Goal: Use online tool/utility: Use online tool/utility

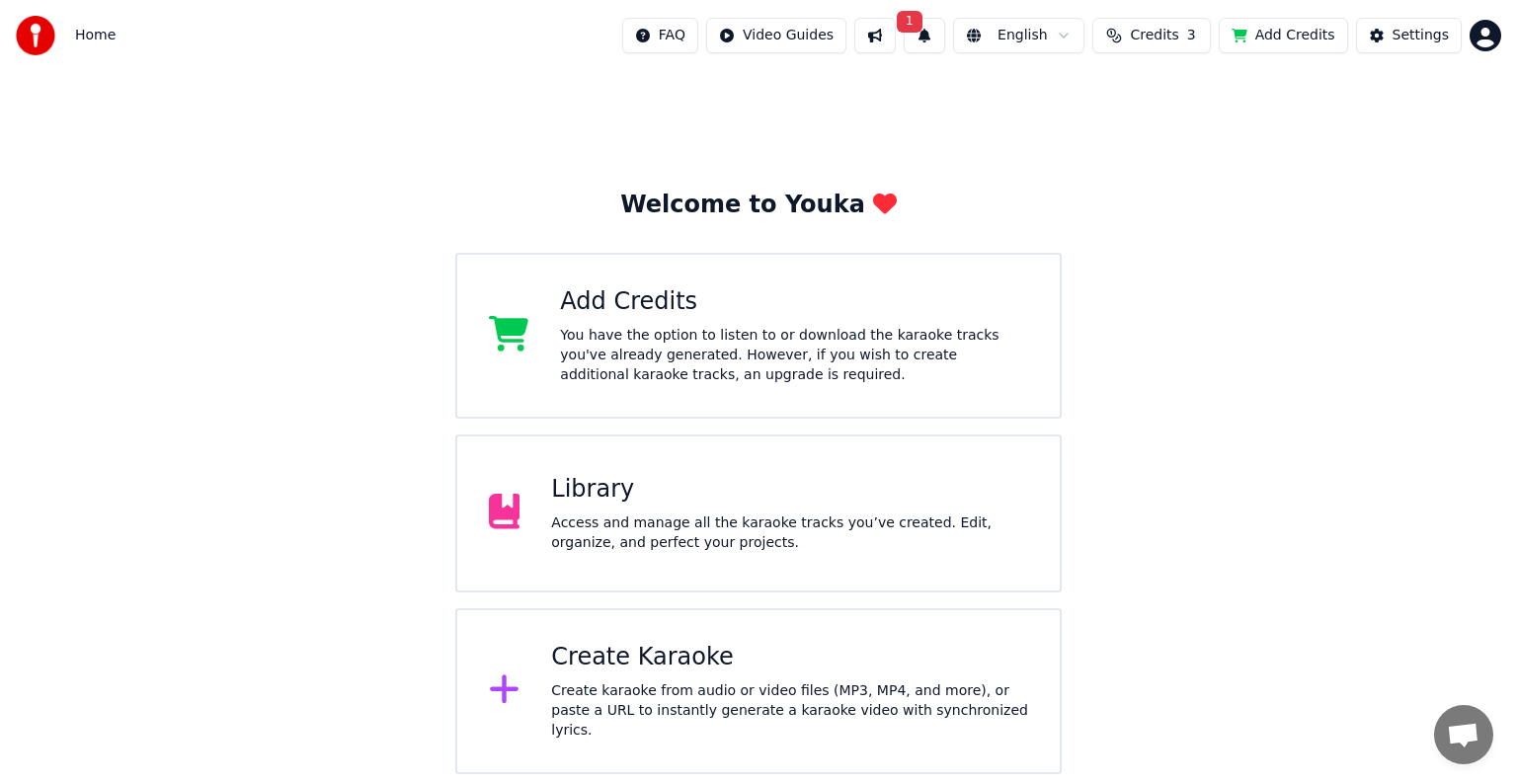
click at [660, 696] on div "Create karaoke from audio or video files (MP3, MP4, and more), or paste a URL t…" at bounding box center [789, 711] width 478 height 60
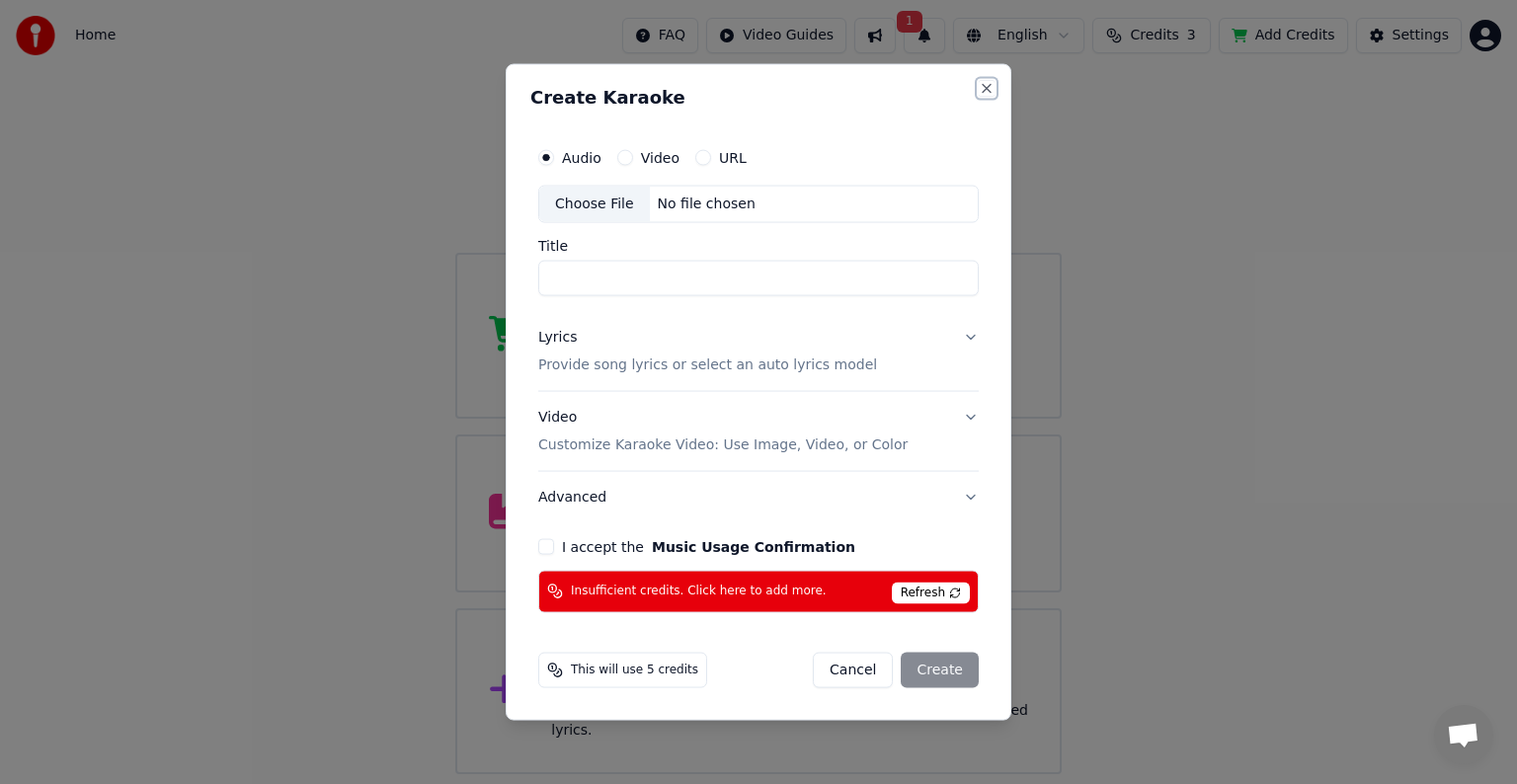
click at [989, 95] on button "Close" at bounding box center [987, 89] width 16 height 16
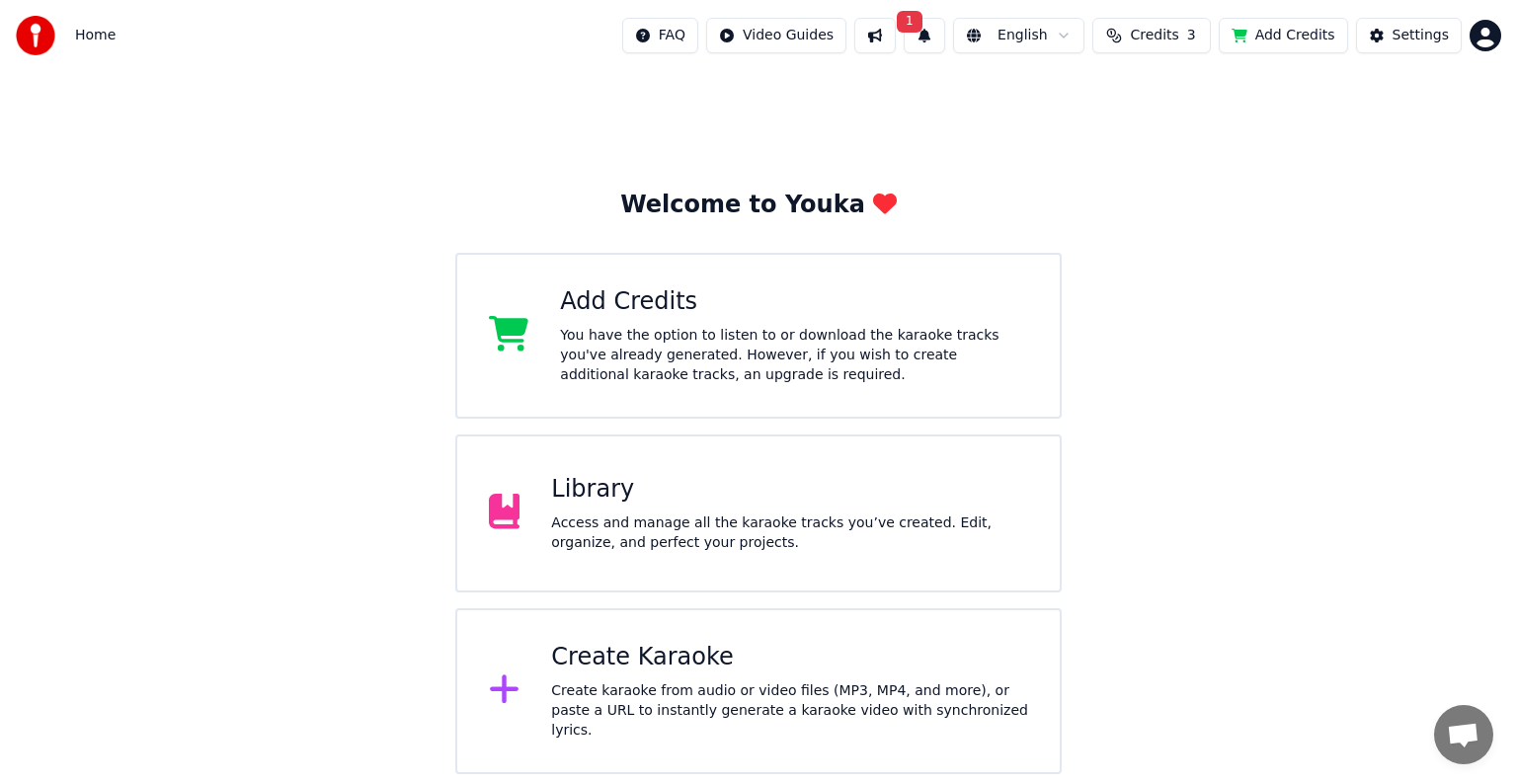
click at [1286, 40] on button "Add Credits" at bounding box center [1284, 36] width 129 height 36
click at [683, 698] on div "Create karaoke from audio or video files (MP3, MP4, and more), or paste a URL t…" at bounding box center [789, 711] width 478 height 60
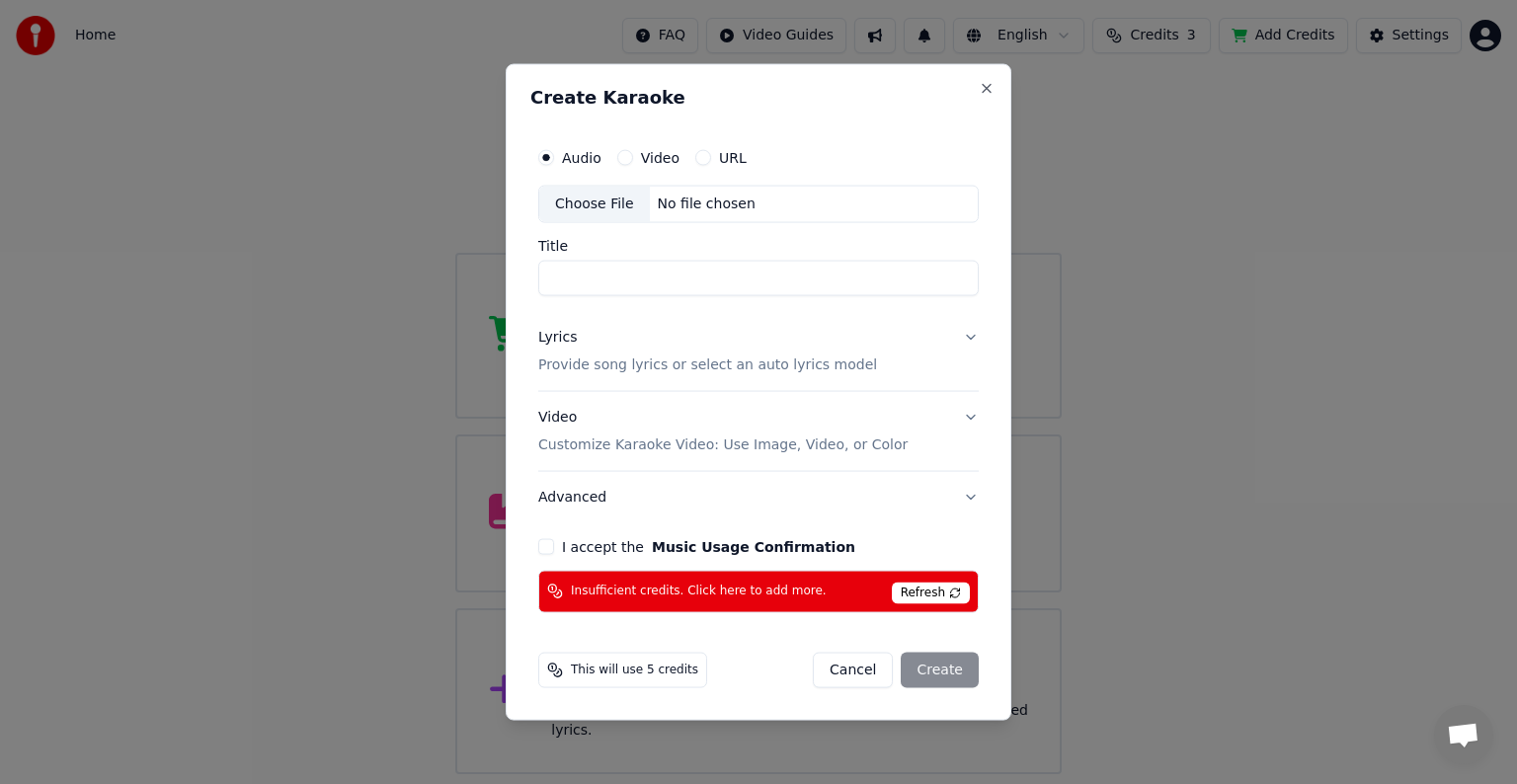
click at [595, 210] on div "Choose File" at bounding box center [594, 204] width 110 height 36
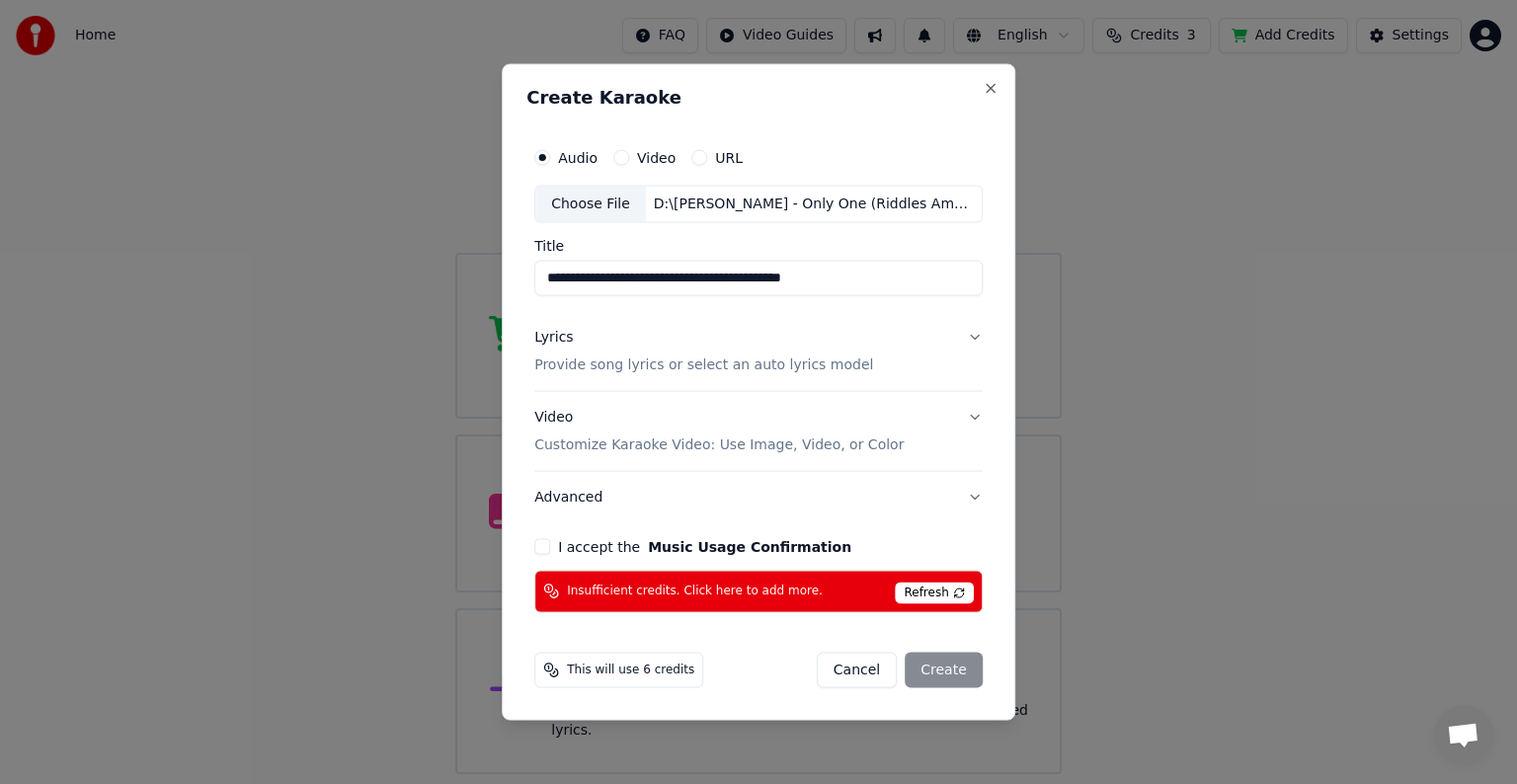
type input "**********"
click at [545, 548] on button "I accept the Music Usage Confirmation" at bounding box center [542, 546] width 16 height 16
click at [627, 158] on button "Video" at bounding box center [621, 158] width 16 height 16
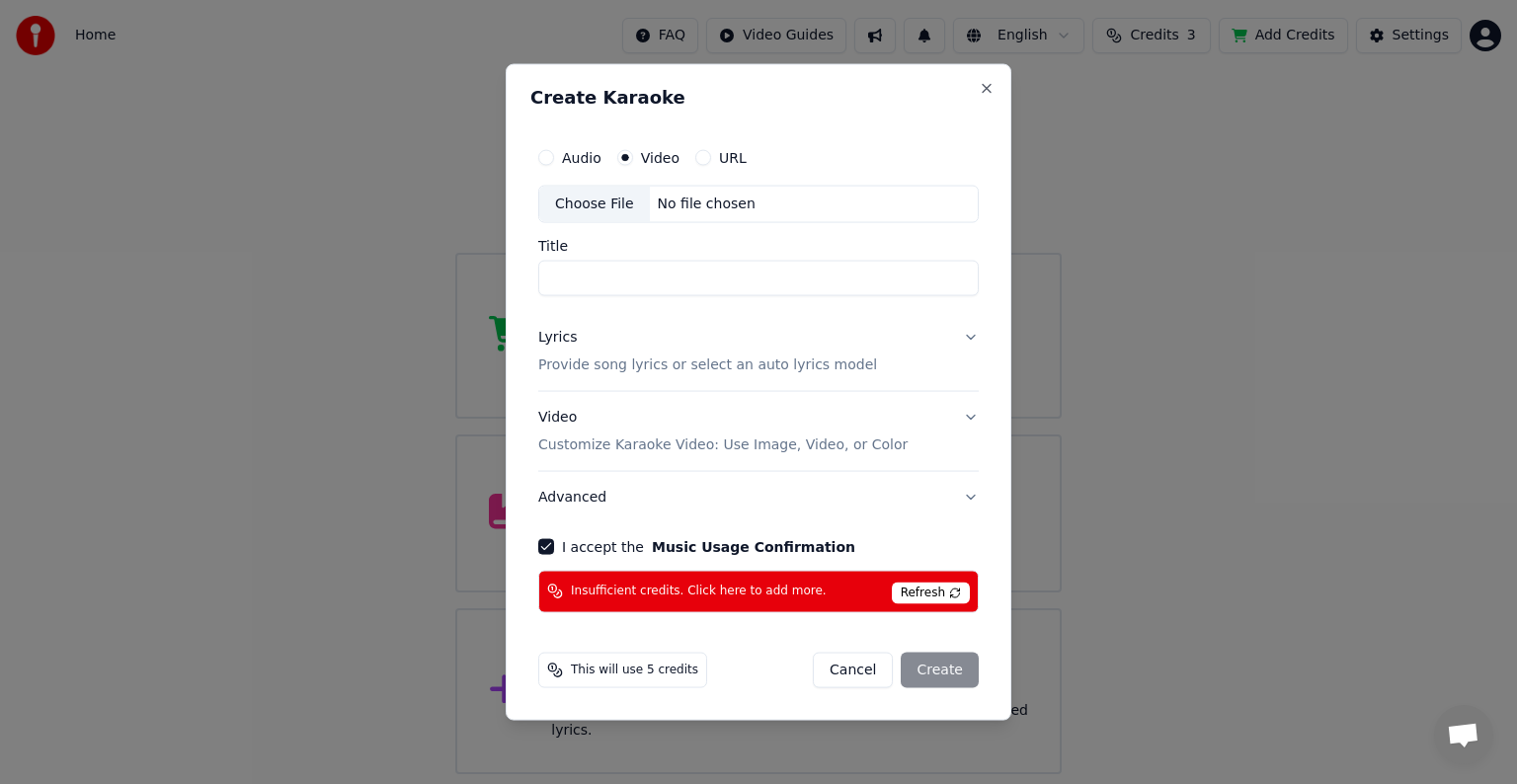
click at [605, 202] on div "Choose File" at bounding box center [594, 204] width 110 height 36
click at [564, 157] on label "Audio" at bounding box center [582, 158] width 40 height 14
click at [554, 157] on button "Audio" at bounding box center [546, 158] width 16 height 16
click at [713, 201] on div "No file chosen" at bounding box center [707, 204] width 113 height 20
type input "**********"
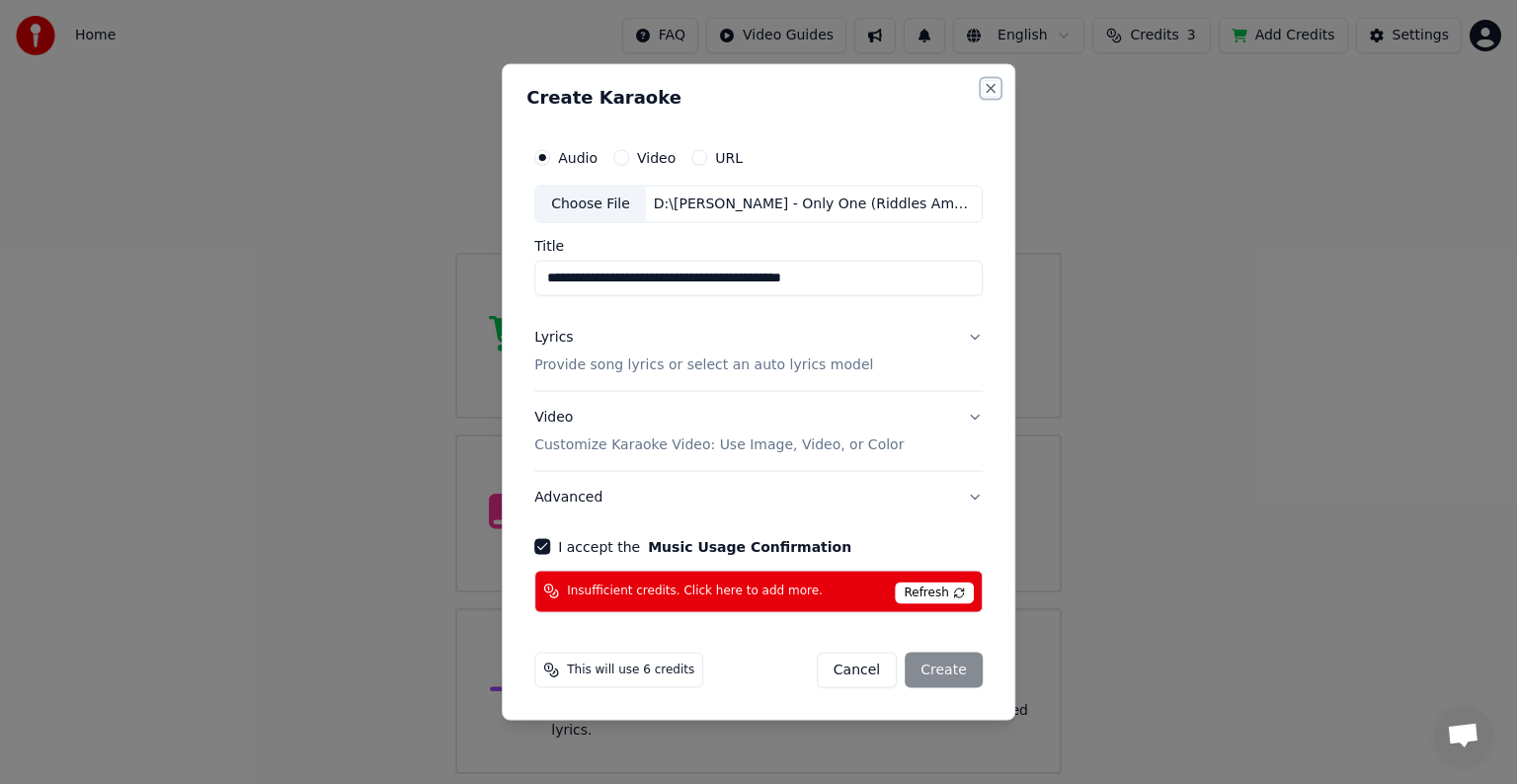
click at [989, 85] on button "Close" at bounding box center [991, 89] width 16 height 16
